Goal: Task Accomplishment & Management: Use online tool/utility

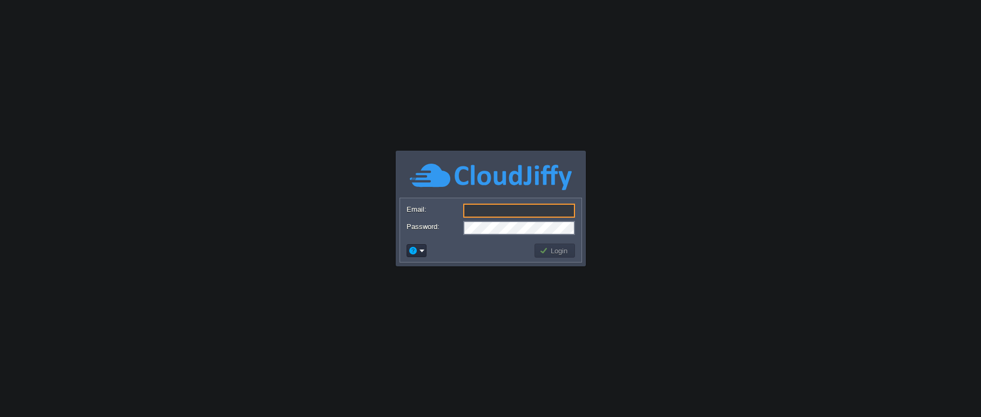
type input "[EMAIL_ADDRESS][DOMAIN_NAME]"
click at [494, 245] on td at bounding box center [469, 250] width 128 height 17
click at [544, 254] on button "Login" at bounding box center [554, 251] width 31 height 10
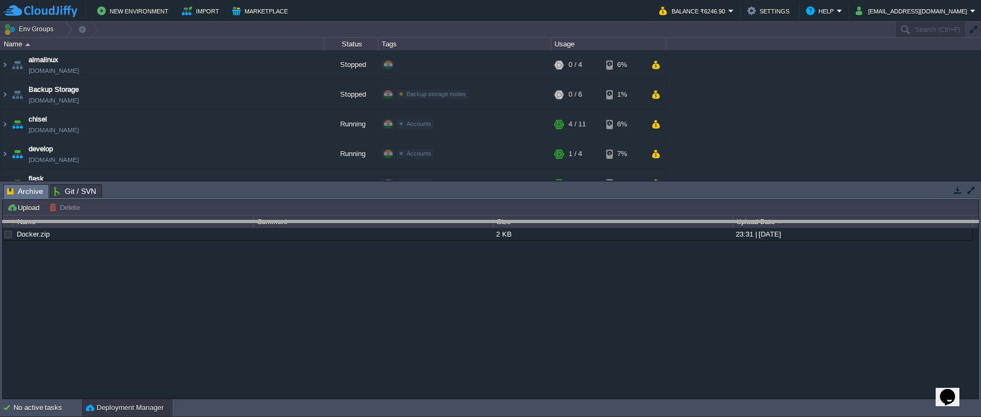
drag, startPoint x: 360, startPoint y: 185, endPoint x: 366, endPoint y: 221, distance: 36.6
click at [366, 221] on body "New Environment Import Marketplace Bonus ₹0.00 Upgrade Account Balance ₹6246.90…" at bounding box center [490, 208] width 981 height 417
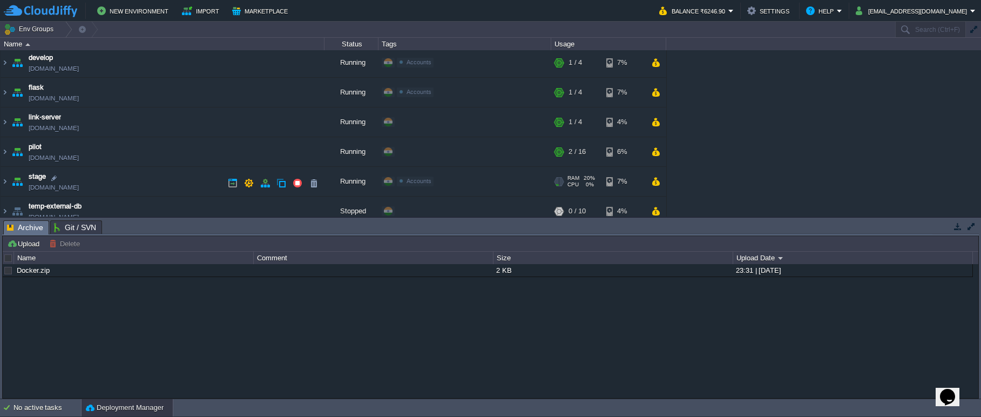
scroll to position [108, 0]
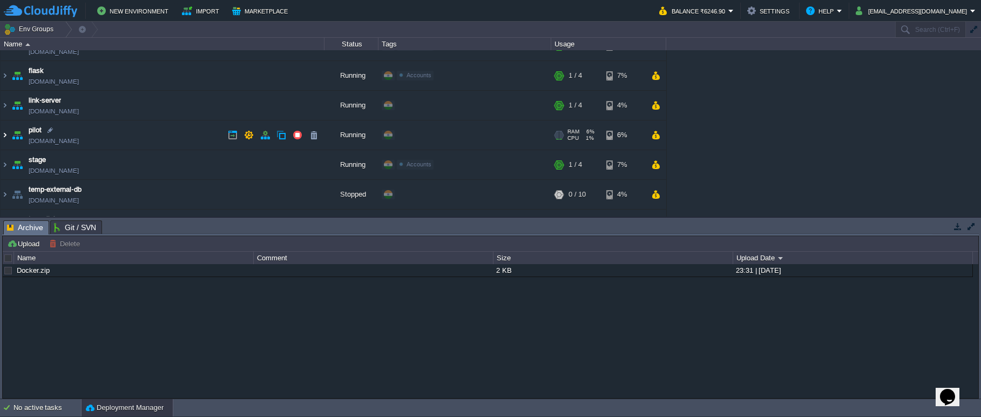
click at [7, 134] on img at bounding box center [5, 134] width 9 height 29
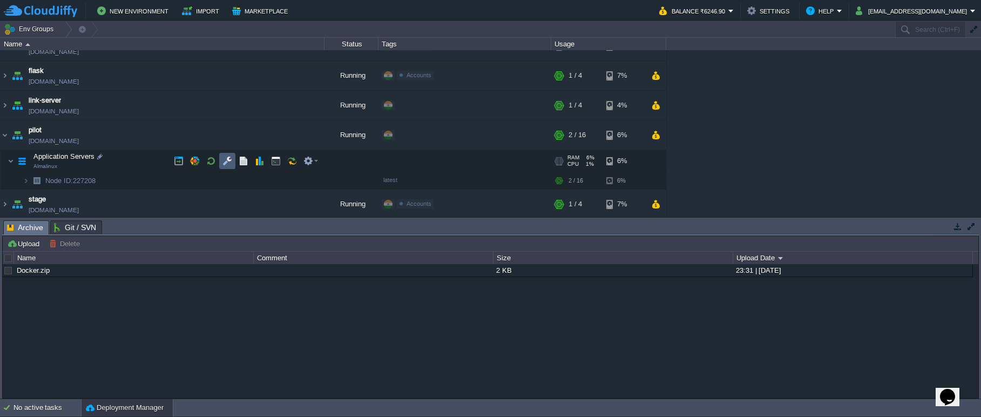
click at [223, 159] on button "button" at bounding box center [227, 161] width 10 height 10
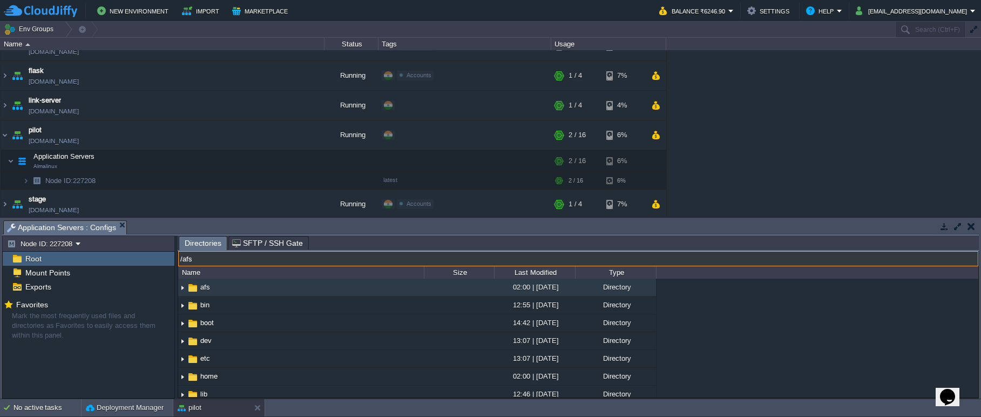
click at [266, 260] on input "/afs" at bounding box center [578, 258] width 800 height 15
type input "/usr/share"
click at [299, 259] on input "/usr/share" at bounding box center [578, 258] width 800 height 15
type input "/usr/share/nginx/html"
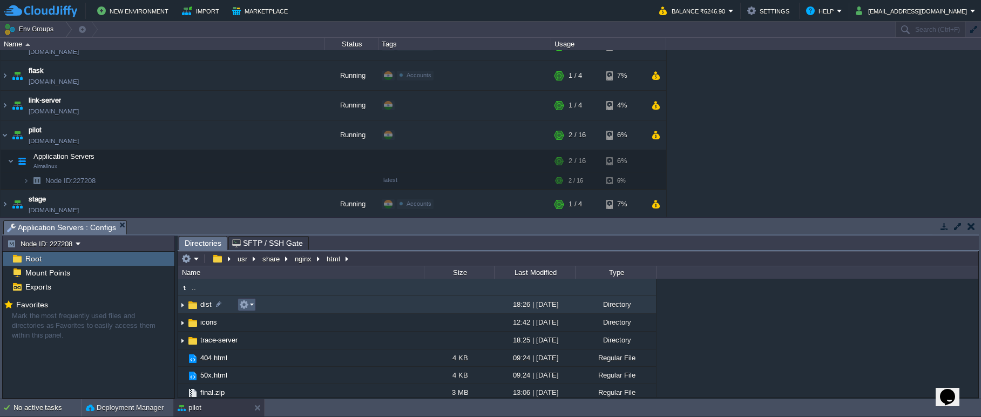
click at [254, 309] on td at bounding box center [247, 304] width 18 height 13
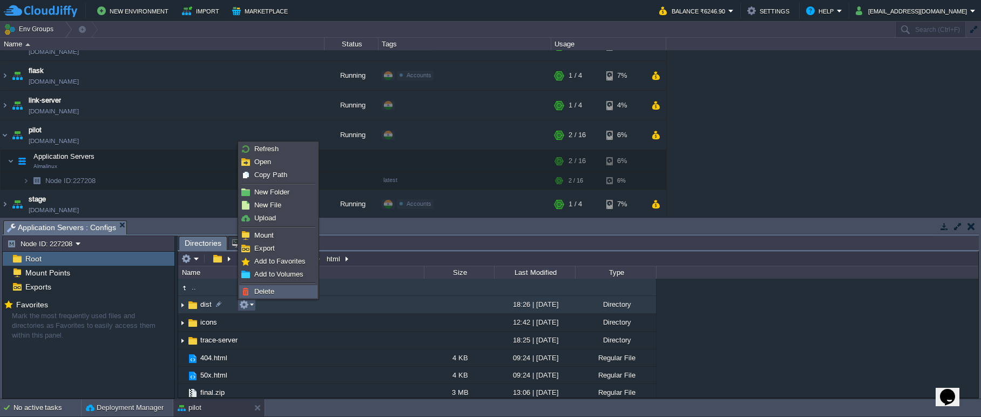
click at [260, 292] on span "Delete" at bounding box center [264, 291] width 20 height 8
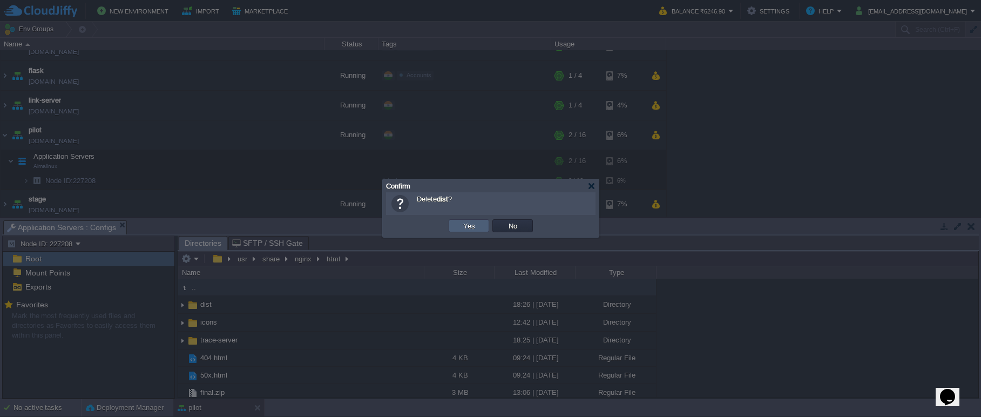
click at [450, 231] on td "Yes" at bounding box center [469, 225] width 41 height 13
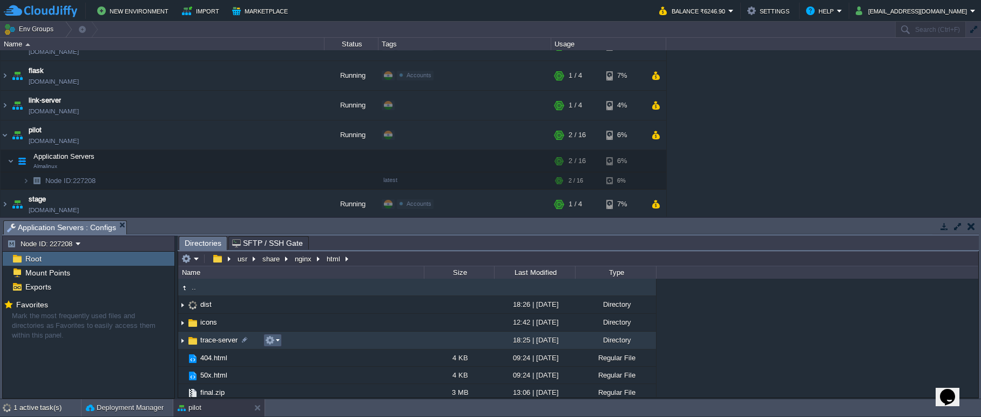
click at [278, 342] on em at bounding box center [272, 340] width 15 height 10
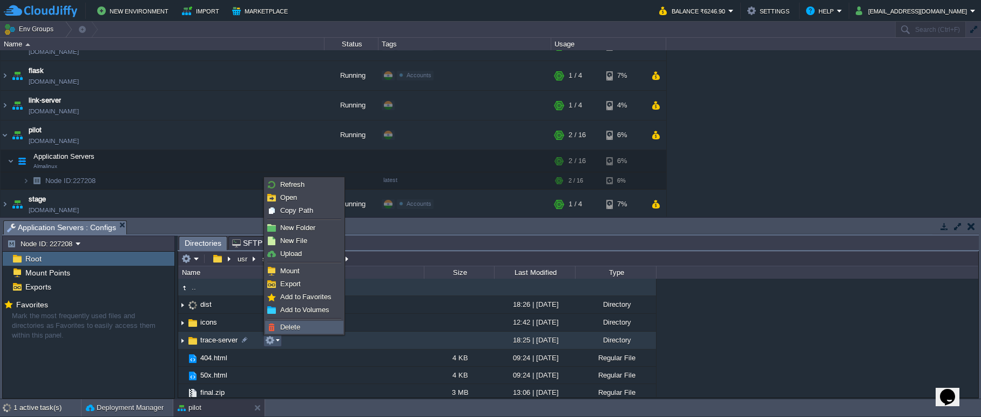
click at [299, 327] on span "Delete" at bounding box center [290, 327] width 20 height 8
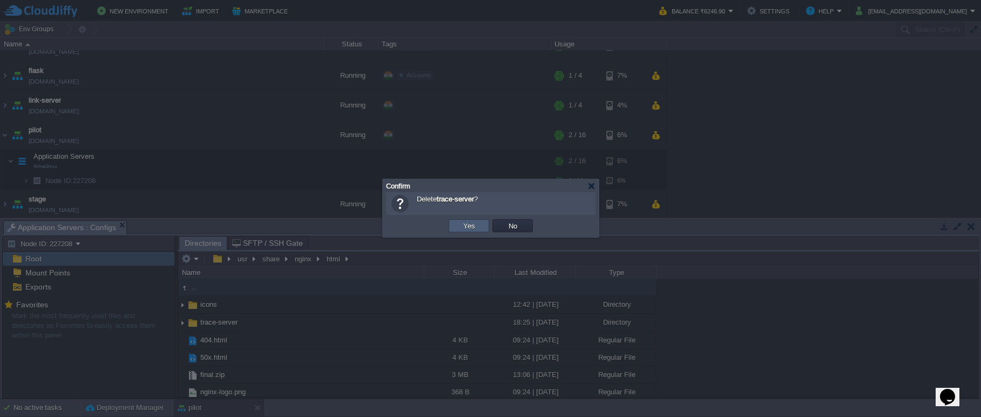
click at [453, 232] on td "Yes" at bounding box center [469, 225] width 41 height 13
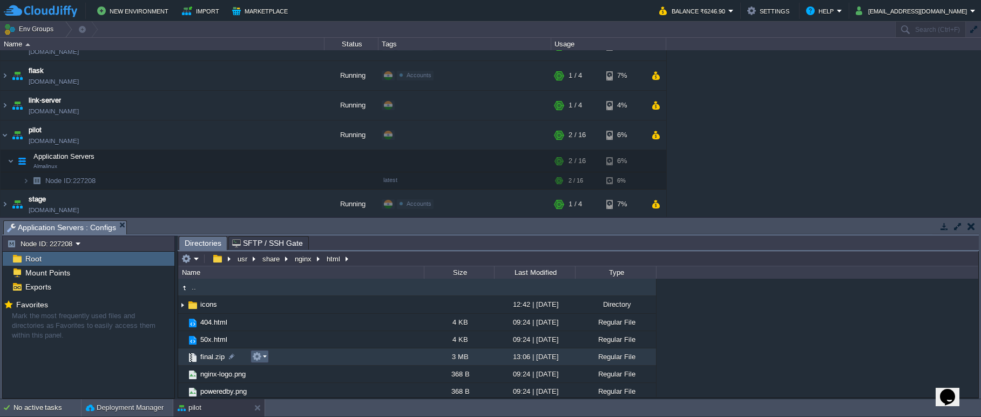
click at [262, 359] on em at bounding box center [259, 357] width 15 height 10
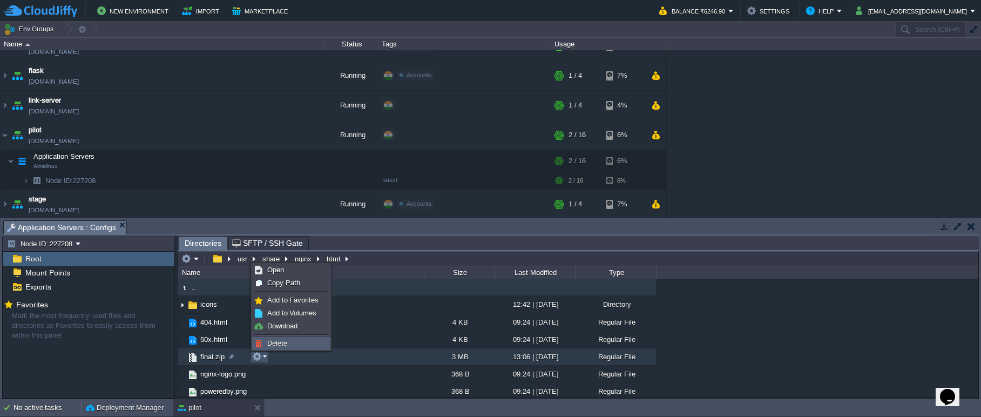
click at [264, 347] on link "Delete" at bounding box center [291, 344] width 77 height 12
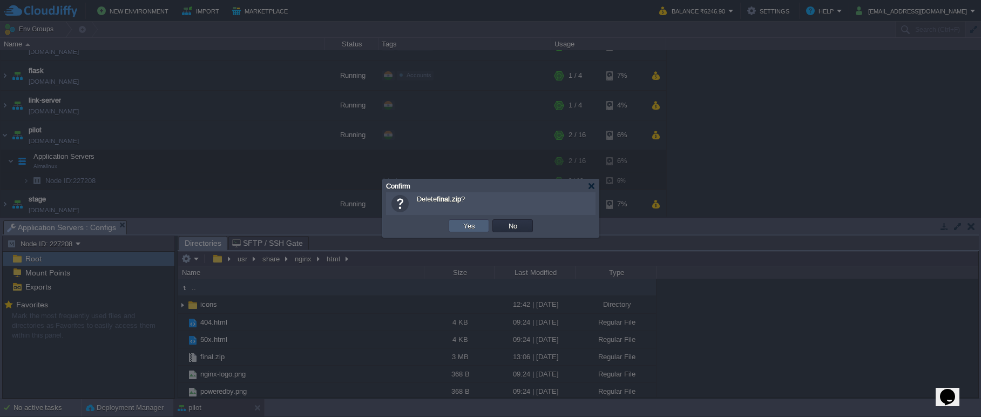
click at [455, 231] on td "Yes" at bounding box center [469, 225] width 41 height 13
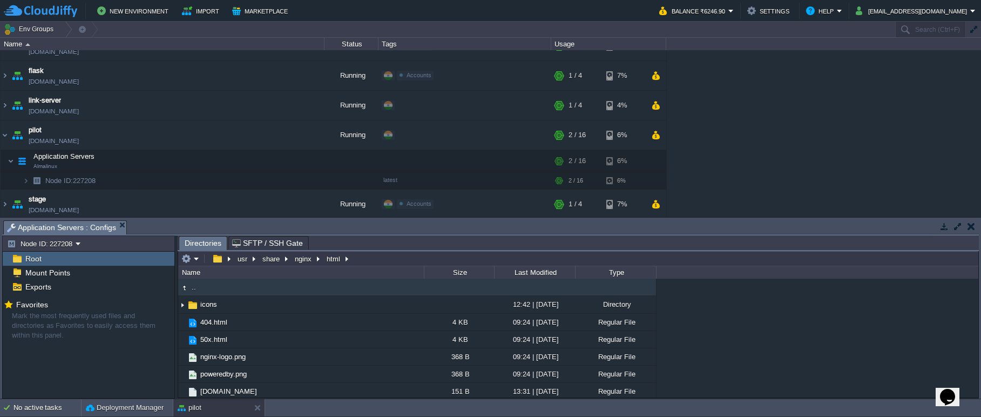
type input "/usr/share/nginx/html"
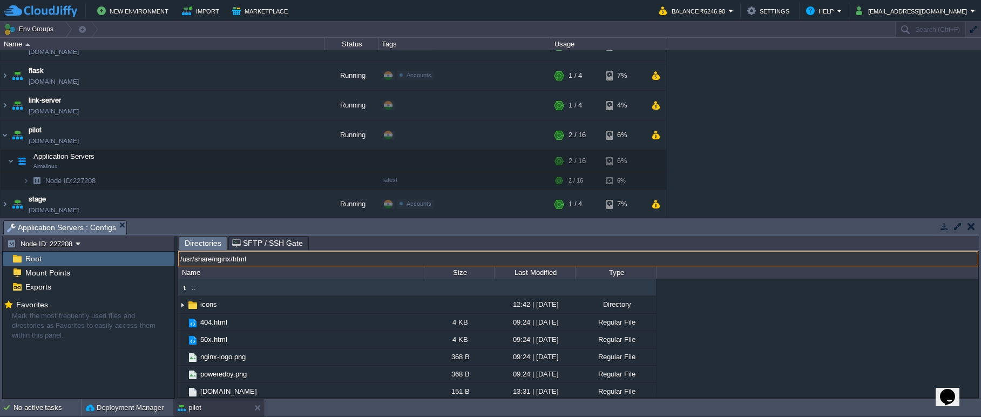
click at [361, 264] on input "/usr/share/nginx/html" at bounding box center [578, 258] width 800 height 15
click at [339, 274] on div "Name" at bounding box center [301, 272] width 245 height 12
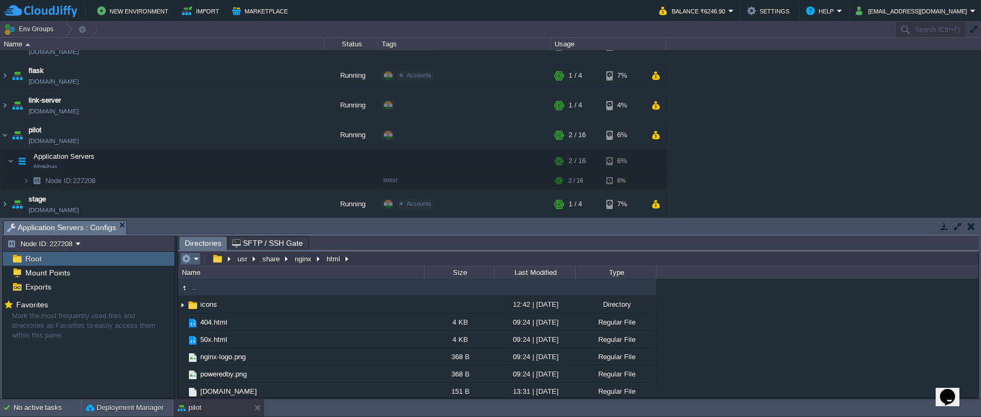
click at [197, 263] on em at bounding box center [190, 259] width 18 height 10
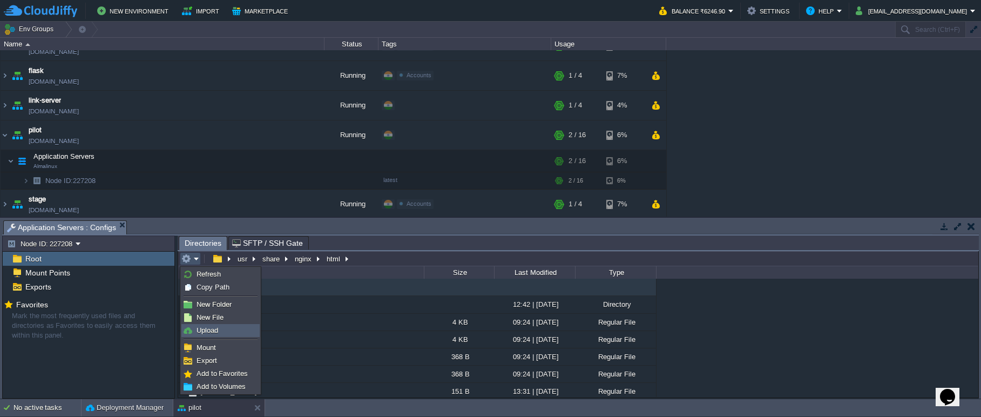
click at [214, 333] on span "Upload" at bounding box center [208, 330] width 22 height 8
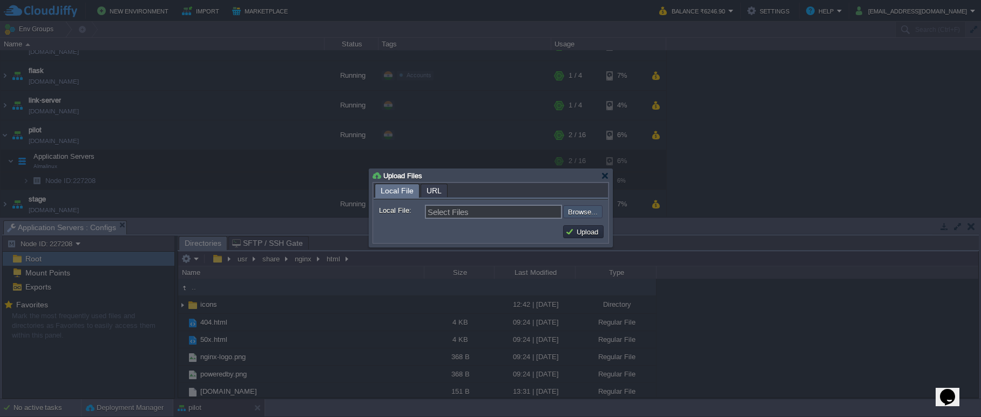
click at [571, 210] on input "file" at bounding box center [534, 211] width 137 height 13
type input "C:\fakepath\final.zip"
type input "final.zip"
click at [579, 234] on button "Upload" at bounding box center [583, 232] width 36 height 10
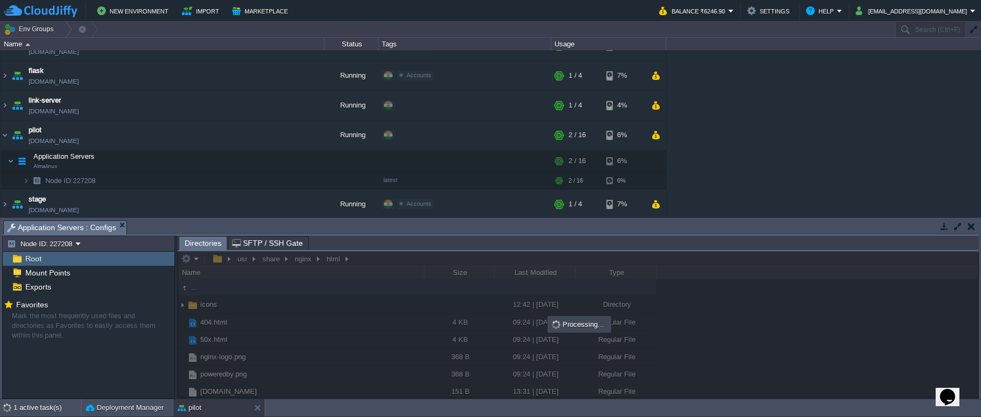
click at [258, 246] on span "SFTP / SSH Gate" at bounding box center [267, 243] width 71 height 13
click at [211, 245] on span "Directories" at bounding box center [203, 244] width 37 height 14
click at [273, 161] on button "button" at bounding box center [276, 161] width 10 height 10
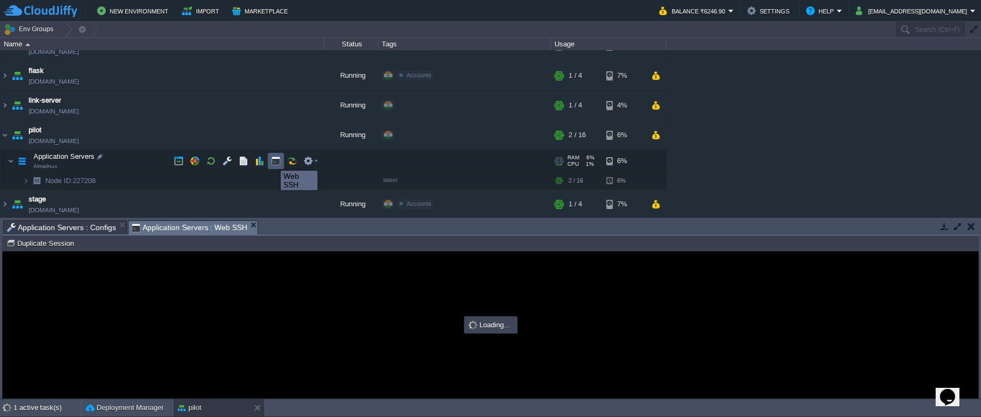
type input "#000000"
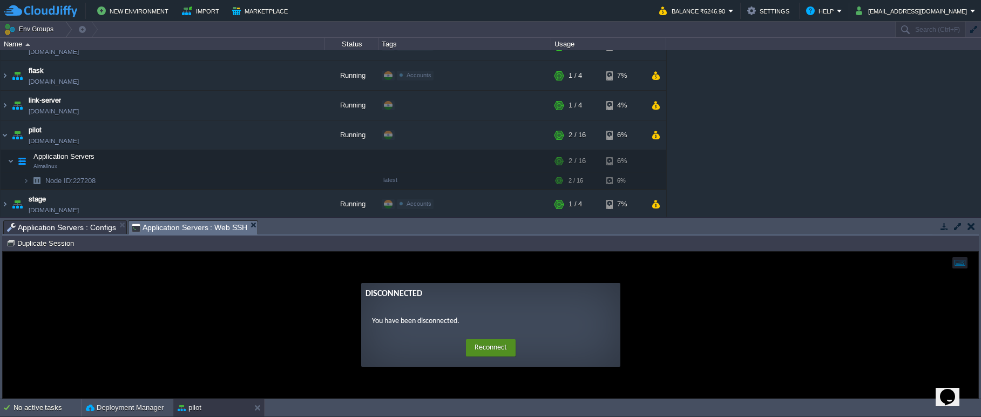
click at [481, 350] on button "Reconnect" at bounding box center [491, 347] width 50 height 17
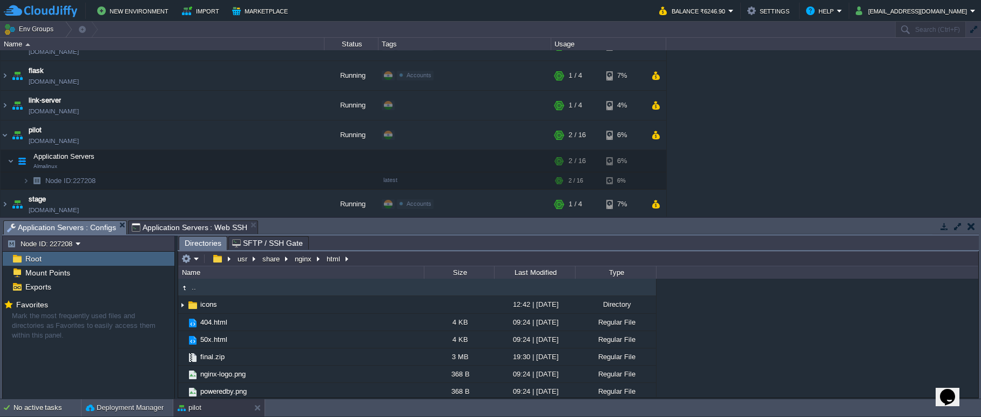
click at [99, 230] on span "Application Servers : Configs" at bounding box center [61, 228] width 109 height 14
click at [184, 231] on span "Application Servers : Web SSH" at bounding box center [190, 227] width 116 height 13
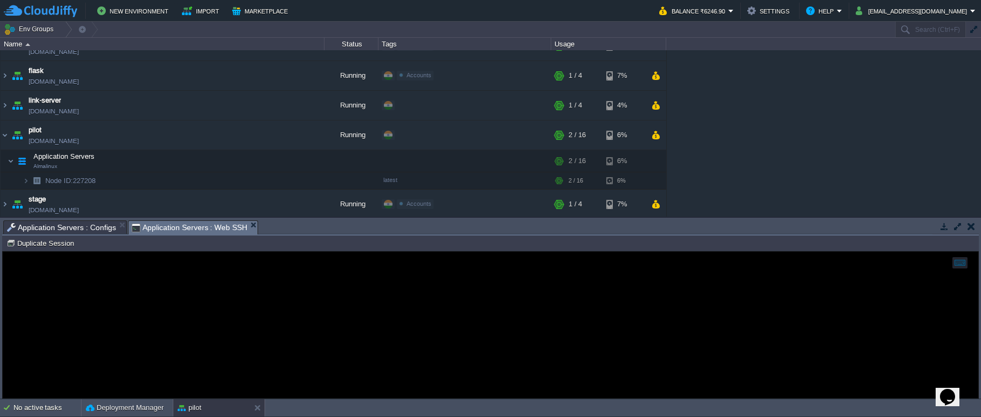
click at [255, 288] on div at bounding box center [491, 325] width 976 height 146
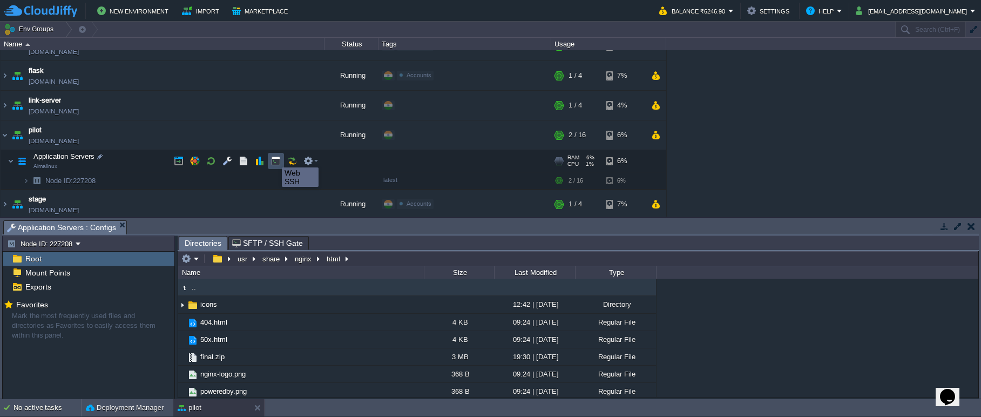
click at [274, 158] on button "button" at bounding box center [276, 161] width 10 height 10
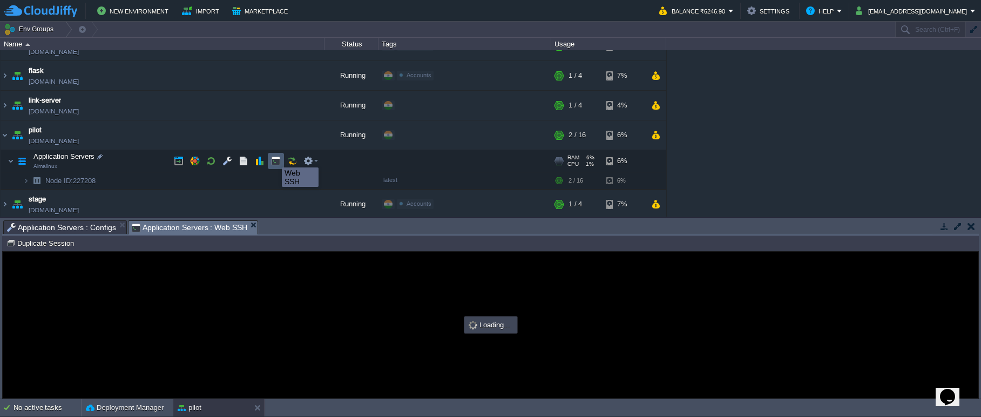
type input "#000000"
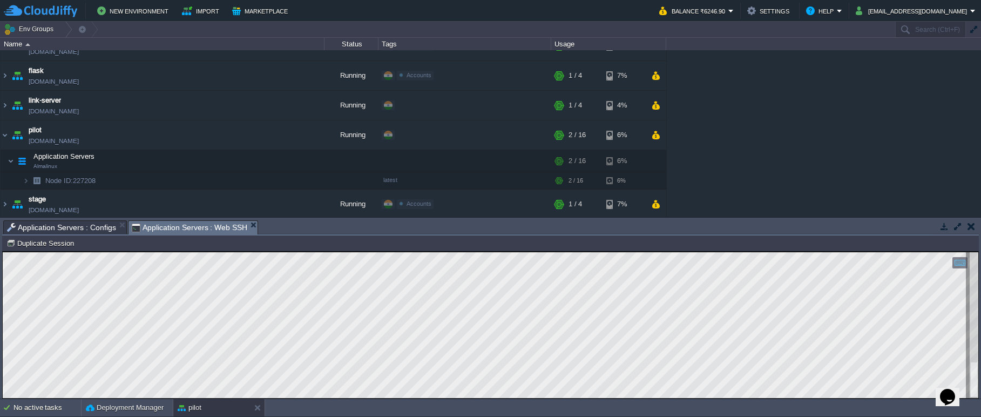
click at [99, 226] on span "Application Servers : Configs" at bounding box center [61, 227] width 109 height 13
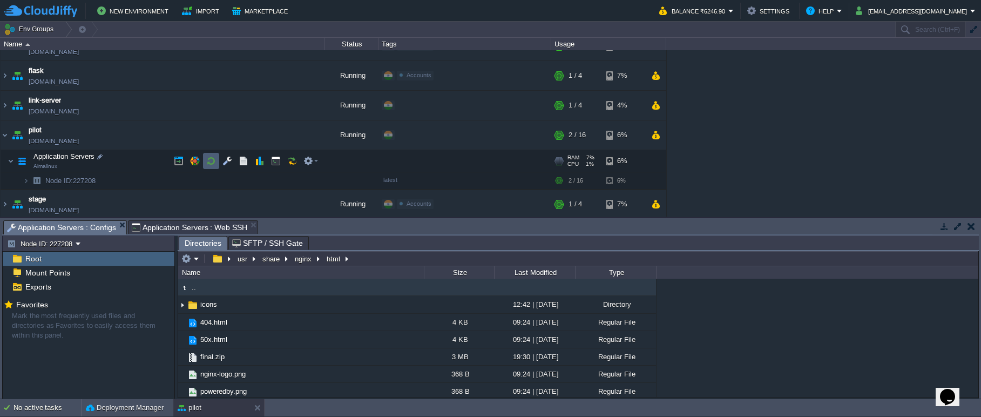
click at [211, 163] on button "button" at bounding box center [211, 161] width 10 height 10
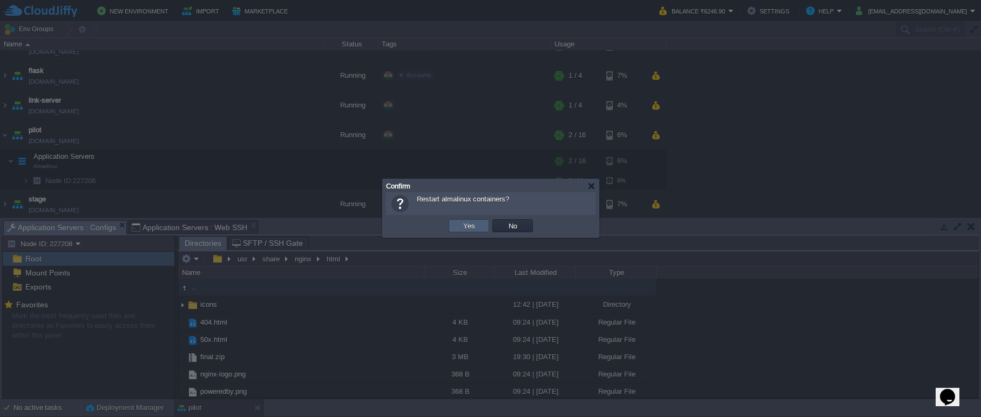
click at [450, 222] on td "Yes" at bounding box center [469, 225] width 41 height 13
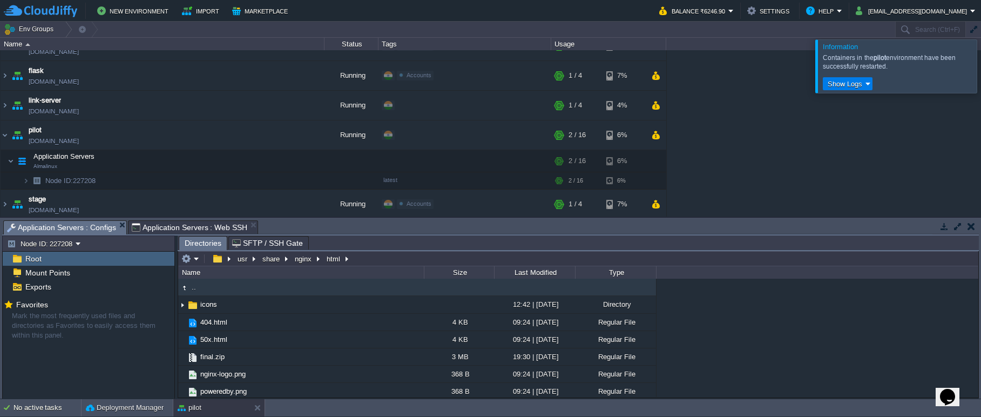
click at [981, 73] on div at bounding box center [994, 65] width 0 height 53
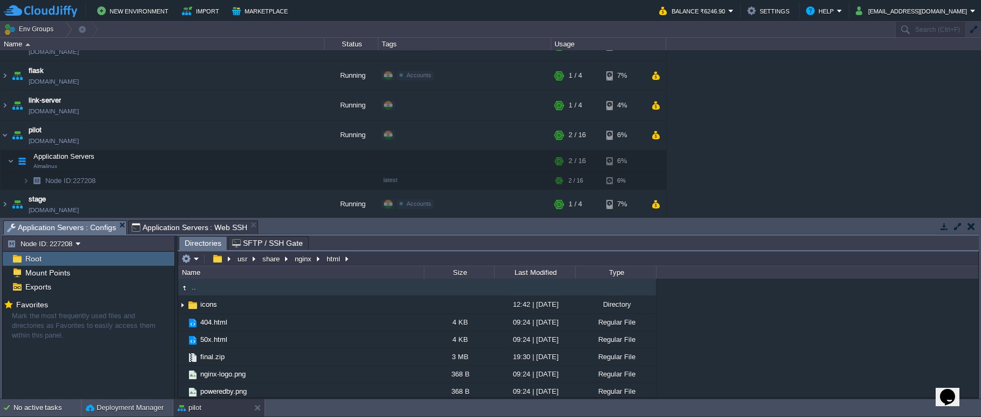
click at [860, 36] on td "Env Groups" at bounding box center [447, 30] width 894 height 16
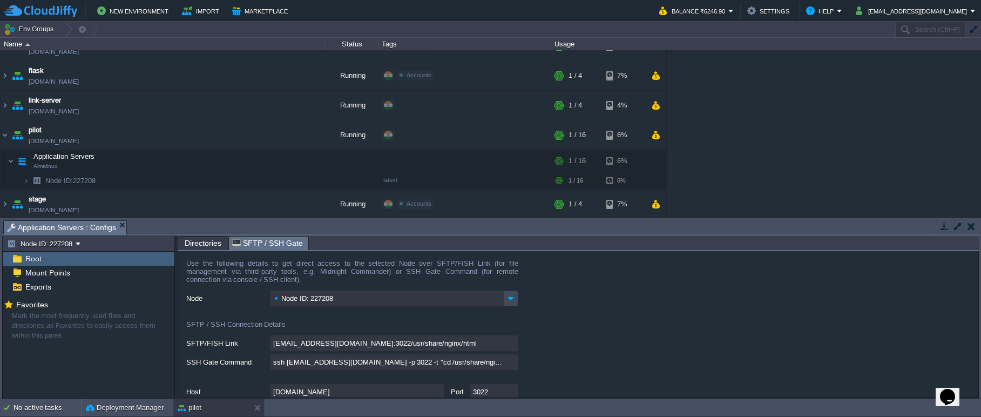
click at [250, 244] on span "SFTP / SSH Gate" at bounding box center [267, 244] width 71 height 14
click at [215, 243] on span "Directories" at bounding box center [203, 243] width 37 height 13
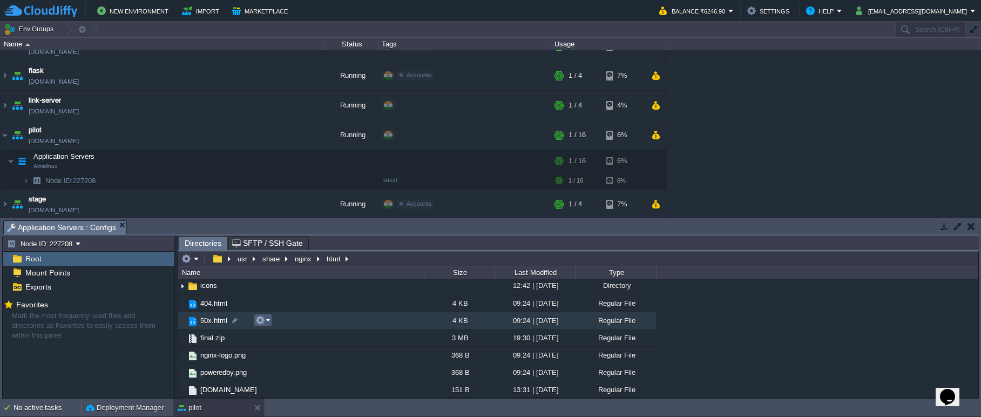
scroll to position [38, 0]
click at [266, 320] on em at bounding box center [259, 319] width 15 height 10
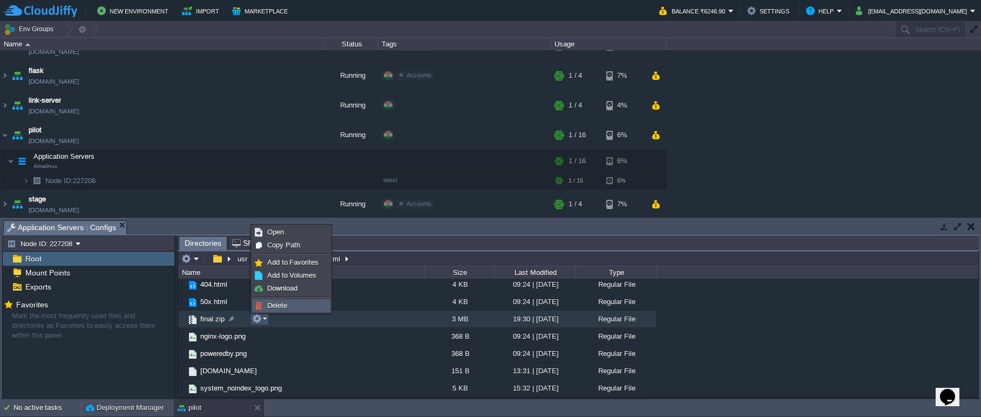
click at [272, 307] on span "Delete" at bounding box center [277, 305] width 20 height 8
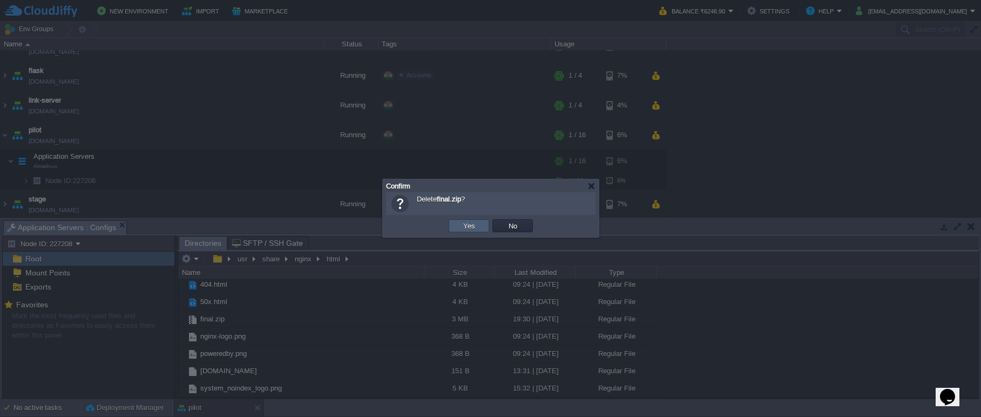
click at [459, 226] on td "Yes" at bounding box center [469, 225] width 41 height 13
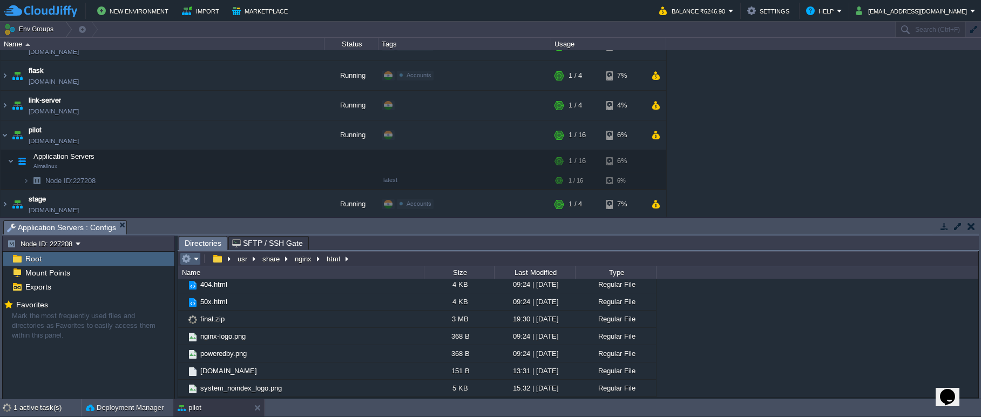
click at [198, 260] on em at bounding box center [190, 259] width 18 height 10
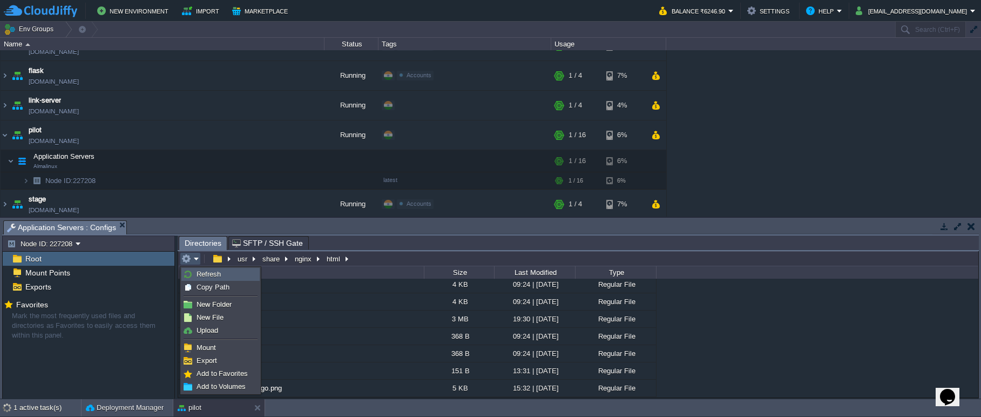
click at [211, 275] on span "Refresh" at bounding box center [209, 274] width 24 height 8
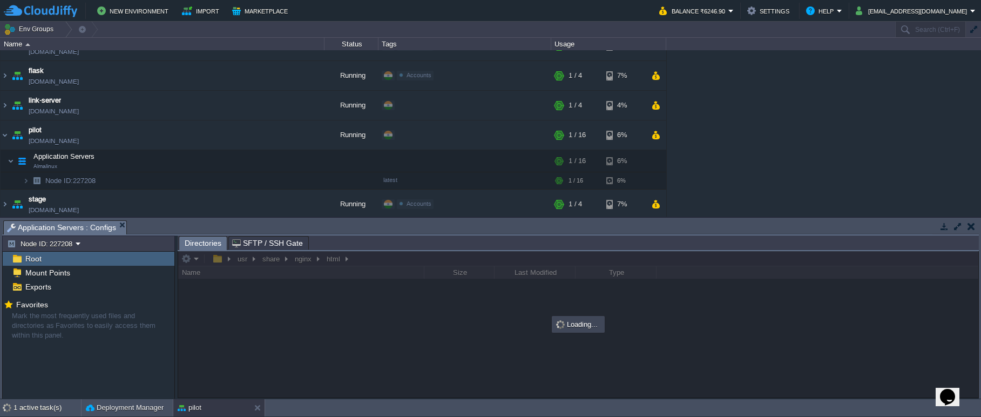
scroll to position [0, 0]
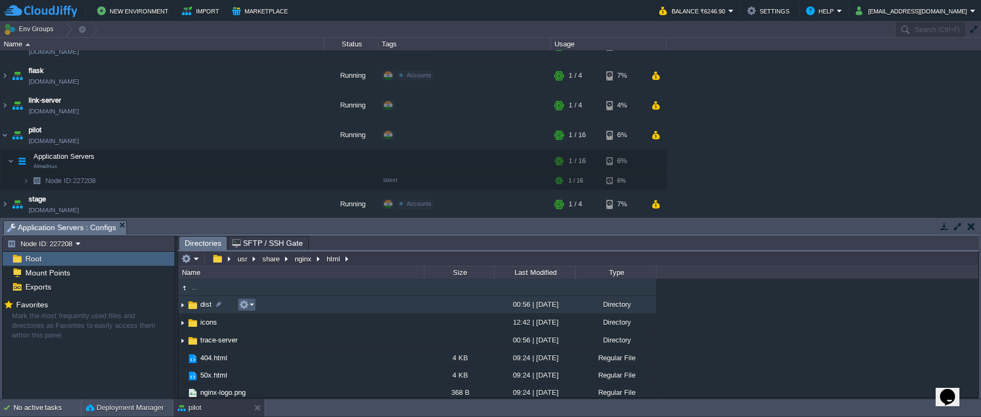
click at [250, 307] on em at bounding box center [246, 305] width 15 height 10
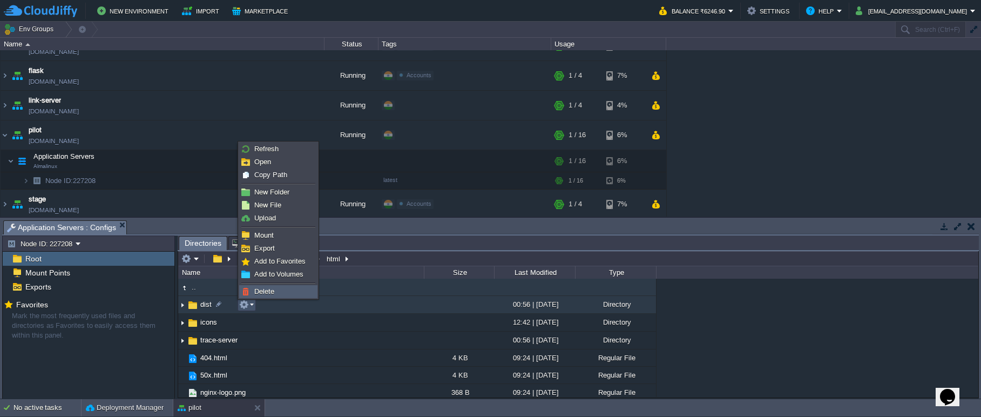
click at [257, 292] on span "Delete" at bounding box center [264, 291] width 20 height 8
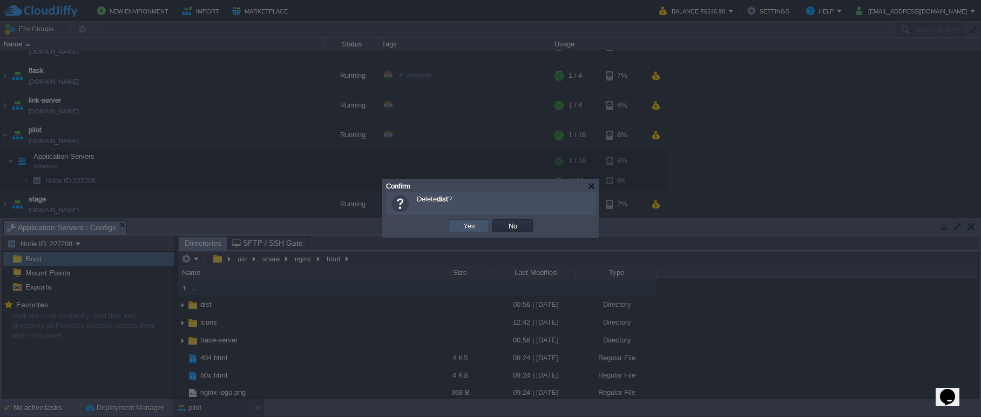
click at [464, 228] on button "Yes" at bounding box center [469, 226] width 18 height 10
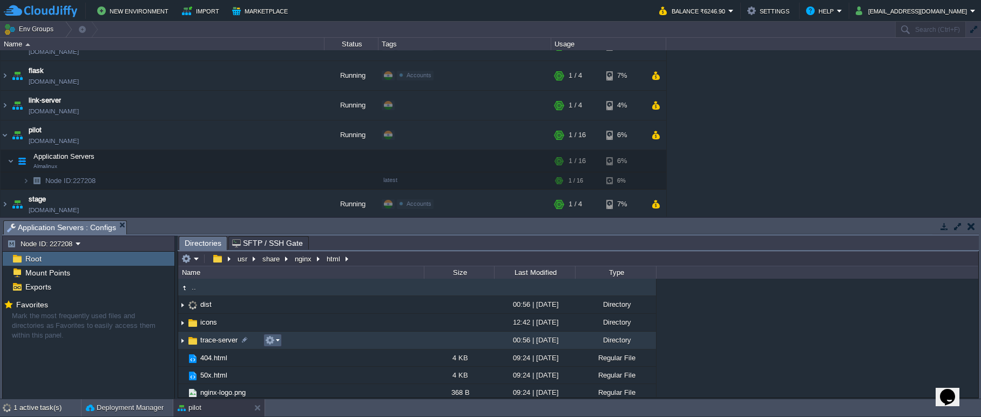
click at [277, 340] on em at bounding box center [272, 340] width 15 height 10
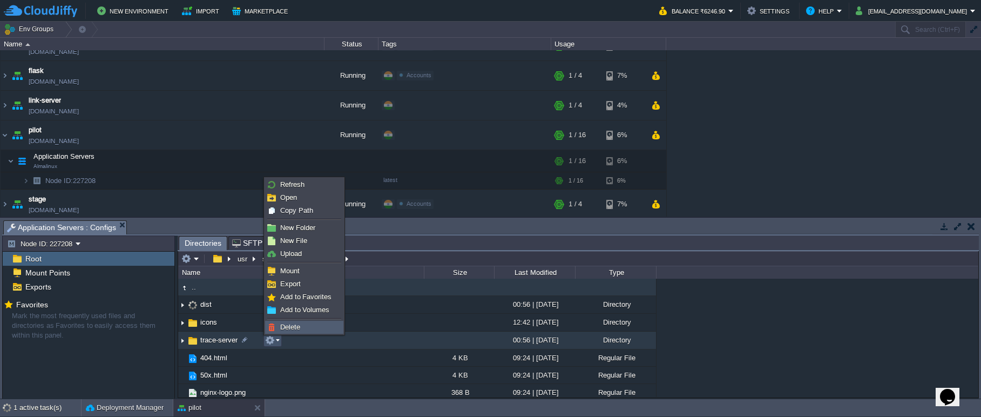
click at [283, 326] on span "Delete" at bounding box center [290, 327] width 20 height 8
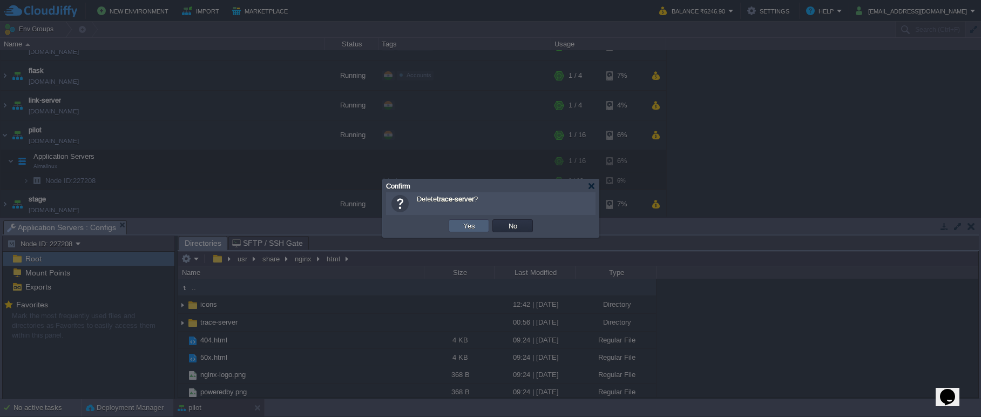
click at [454, 227] on td "Yes" at bounding box center [469, 225] width 41 height 13
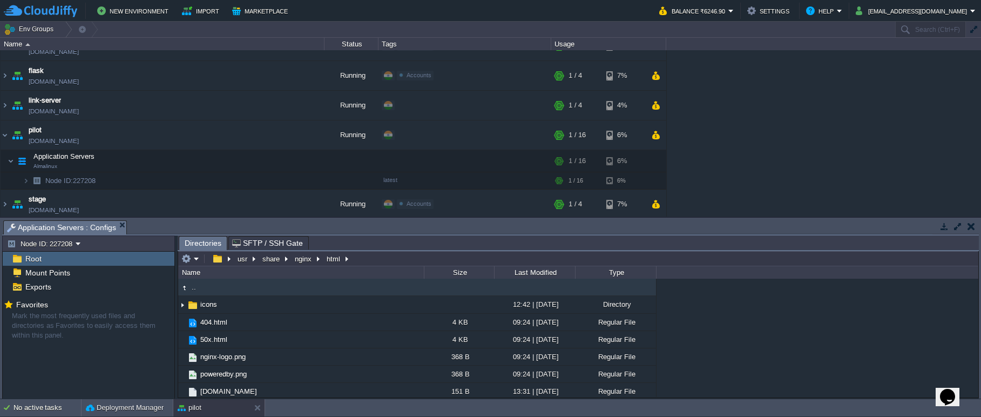
type input "/usr/share/nginx/html"
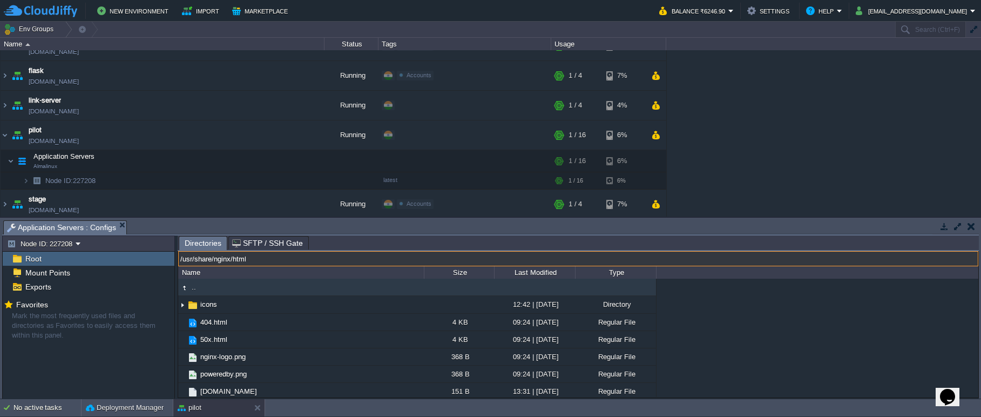
click at [356, 257] on input "/usr/share/nginx/html" at bounding box center [578, 258] width 800 height 15
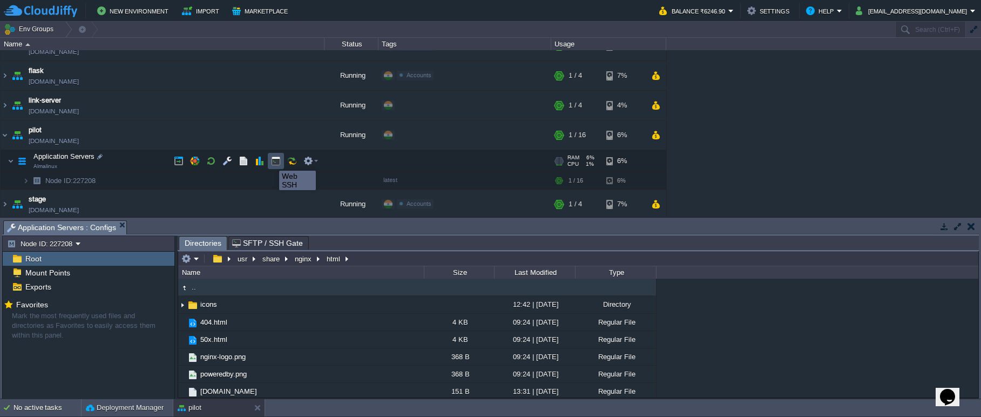
click at [272, 161] on button "button" at bounding box center [276, 161] width 10 height 10
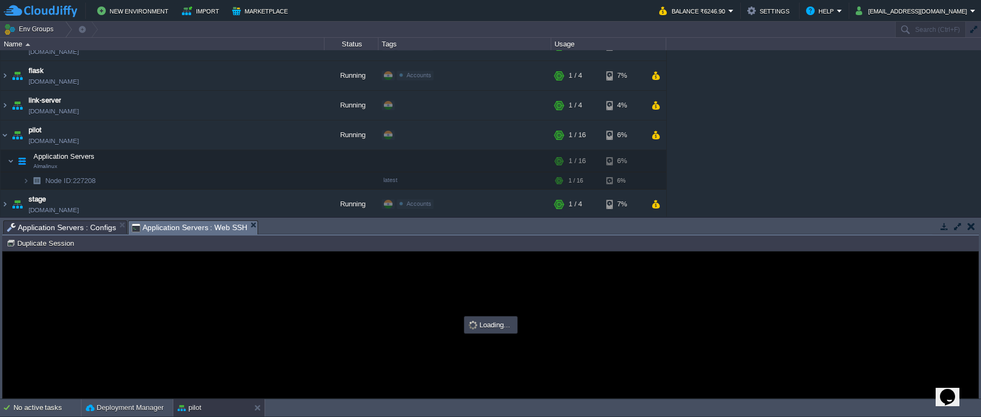
type input "#000000"
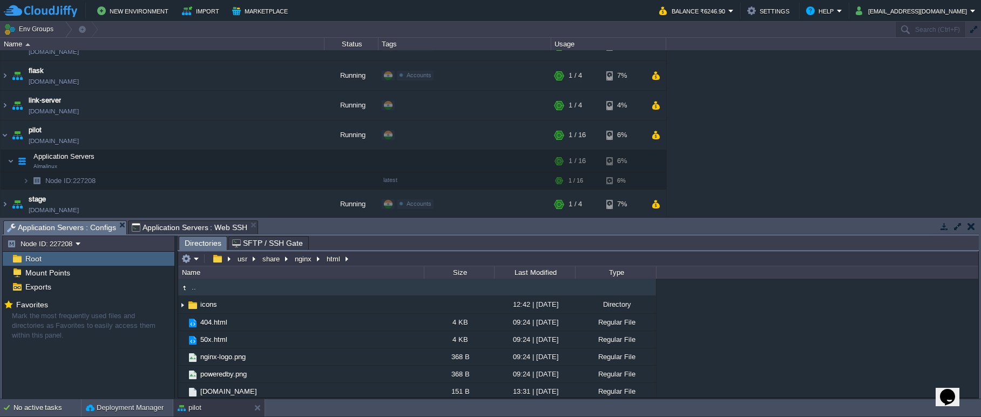
click at [77, 227] on span "Application Servers : Configs" at bounding box center [61, 228] width 109 height 14
click at [7, 134] on img at bounding box center [5, 134] width 9 height 29
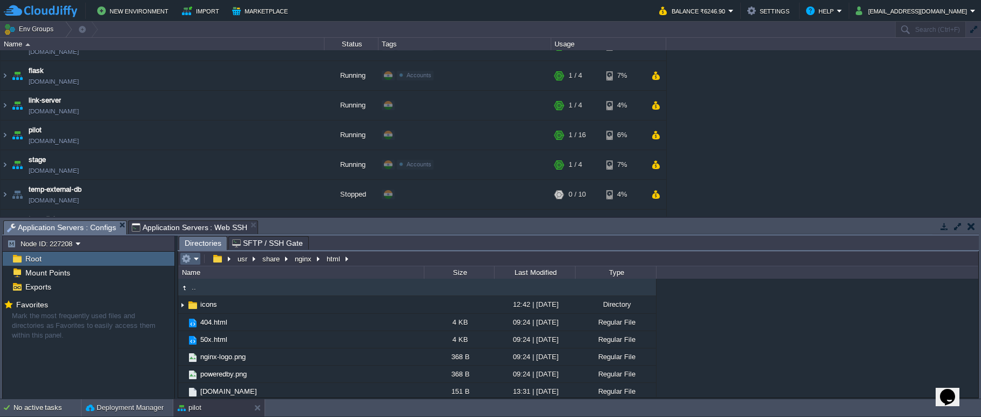
click at [198, 258] on em at bounding box center [190, 259] width 18 height 10
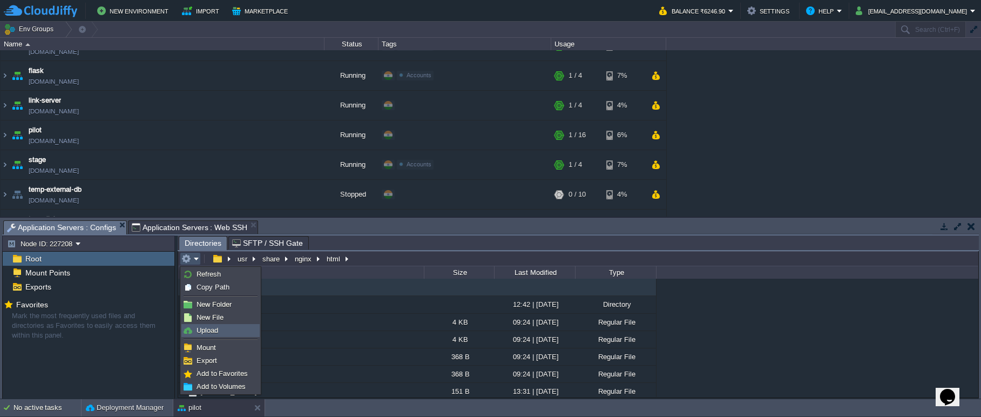
click at [219, 327] on link "Upload" at bounding box center [220, 331] width 77 height 12
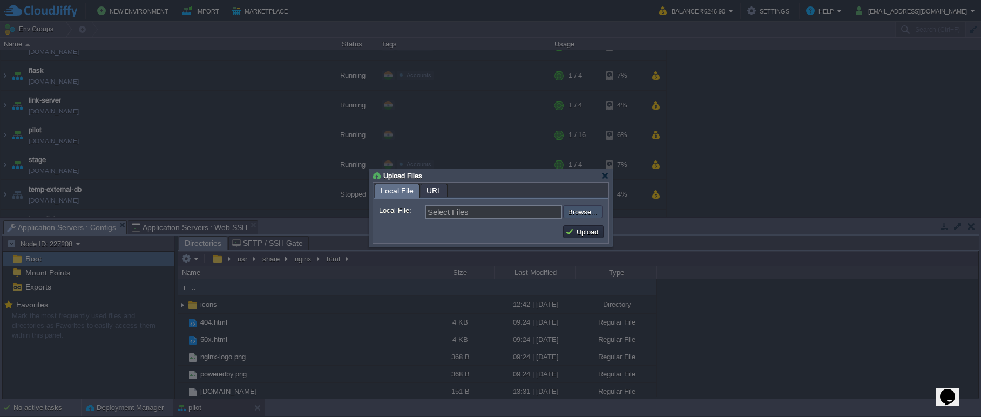
click at [591, 214] on input "file" at bounding box center [534, 211] width 137 height 13
type input "C:\fakepath\final.zip"
type input "final.zip"
click at [570, 232] on button "Upload" at bounding box center [583, 232] width 36 height 10
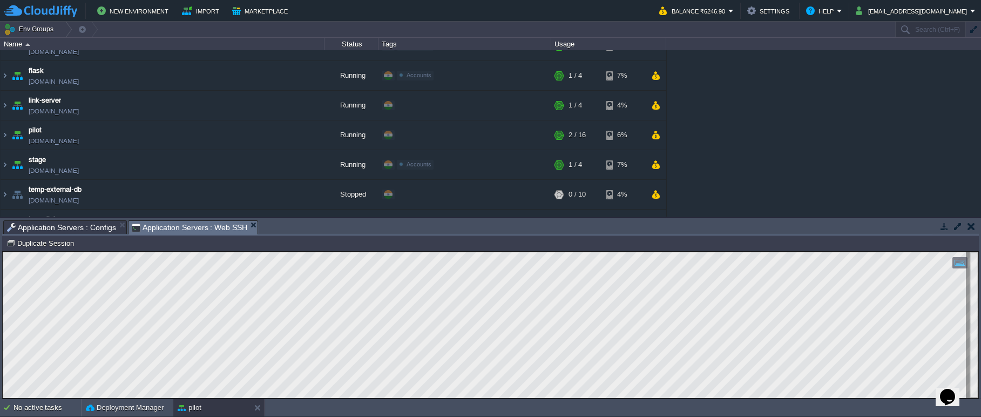
click at [212, 229] on span "Application Servers : Web SSH" at bounding box center [190, 228] width 116 height 14
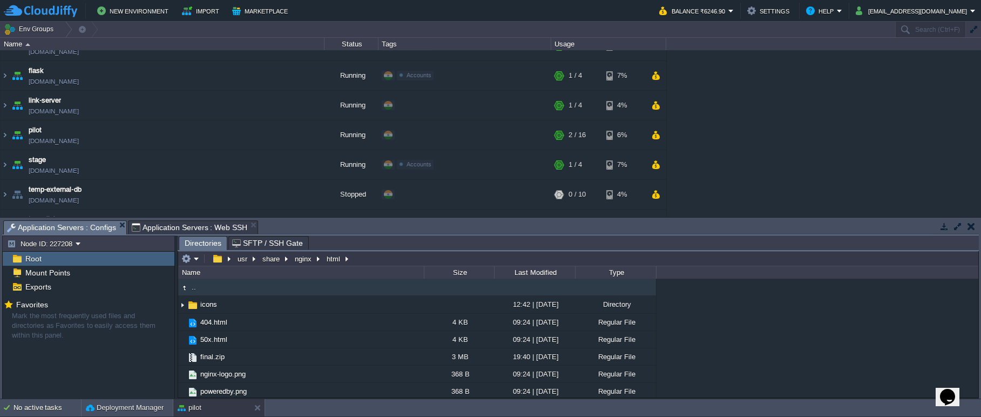
click at [92, 230] on span "Application Servers : Configs" at bounding box center [61, 228] width 109 height 14
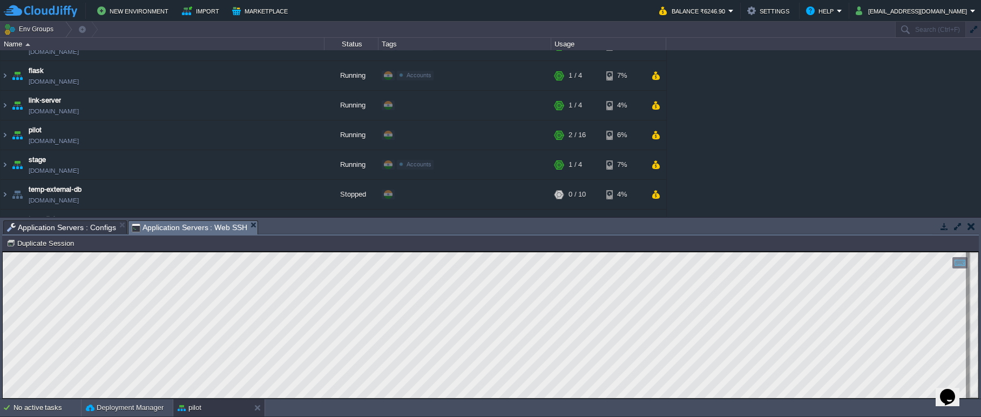
click at [189, 228] on span "Application Servers : Web SSH" at bounding box center [190, 228] width 116 height 14
click at [103, 224] on span "Application Servers : Configs" at bounding box center [61, 227] width 109 height 13
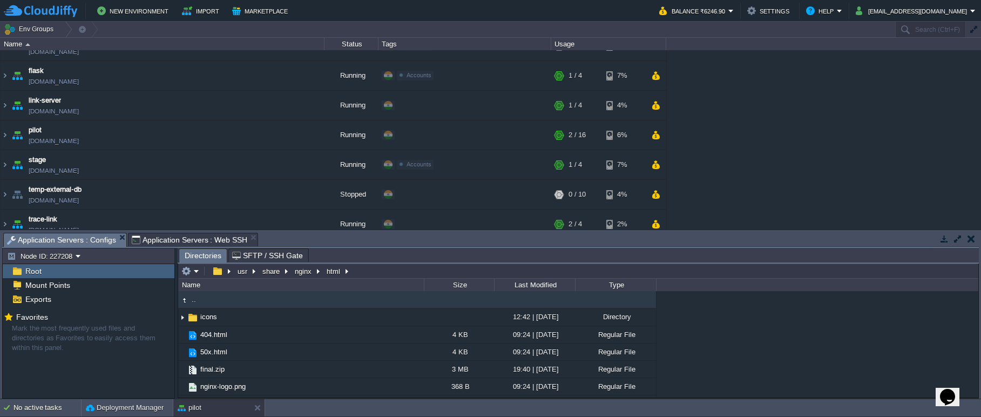
click at [6, 134] on img at bounding box center [5, 134] width 9 height 29
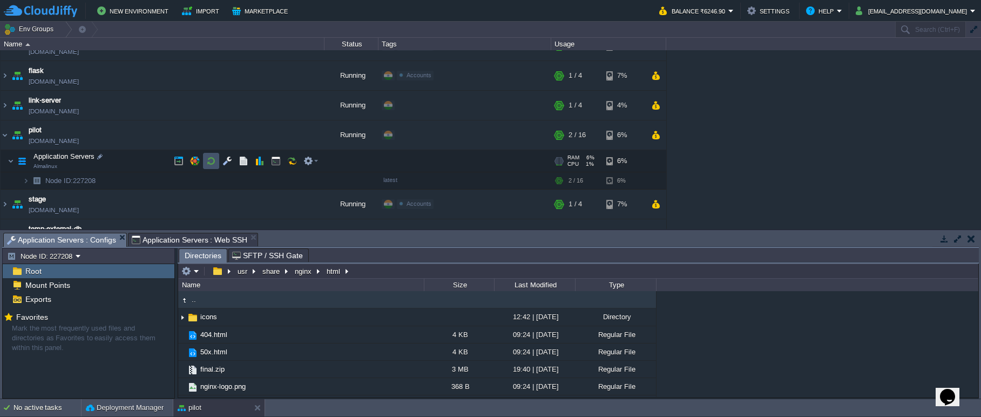
click at [210, 164] on button "button" at bounding box center [211, 161] width 10 height 10
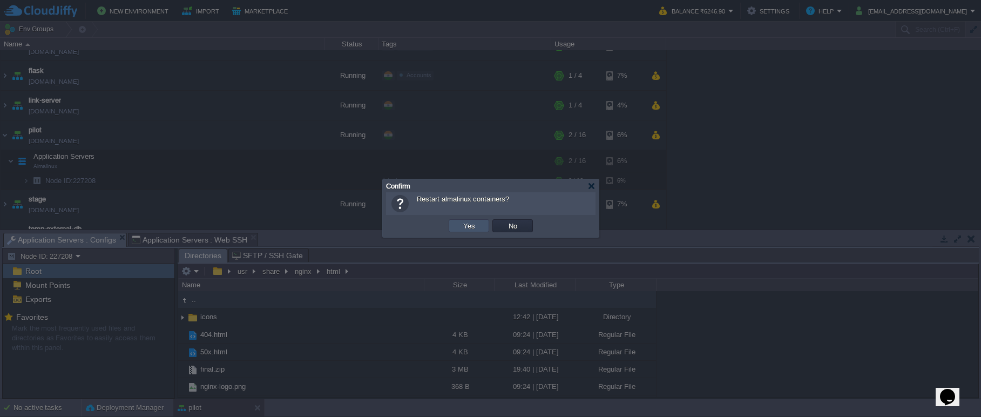
click at [473, 224] on button "Yes" at bounding box center [469, 226] width 18 height 10
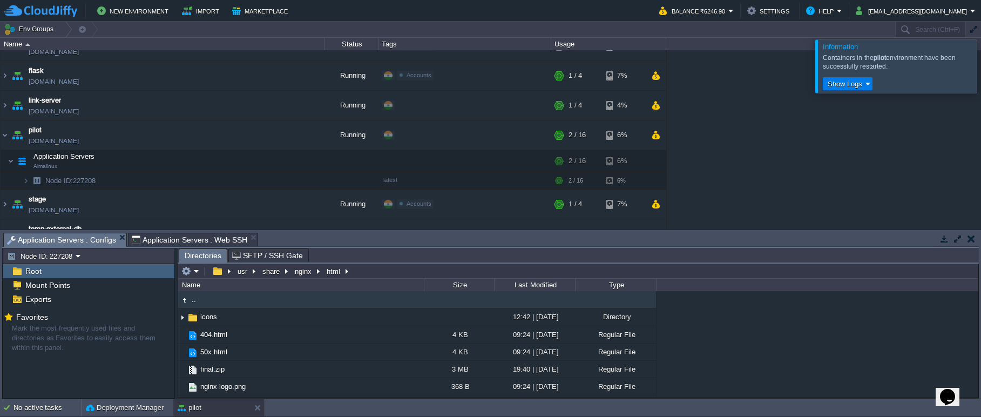
click at [981, 69] on div at bounding box center [994, 65] width 0 height 53
